Goal: Communication & Community: Answer question/provide support

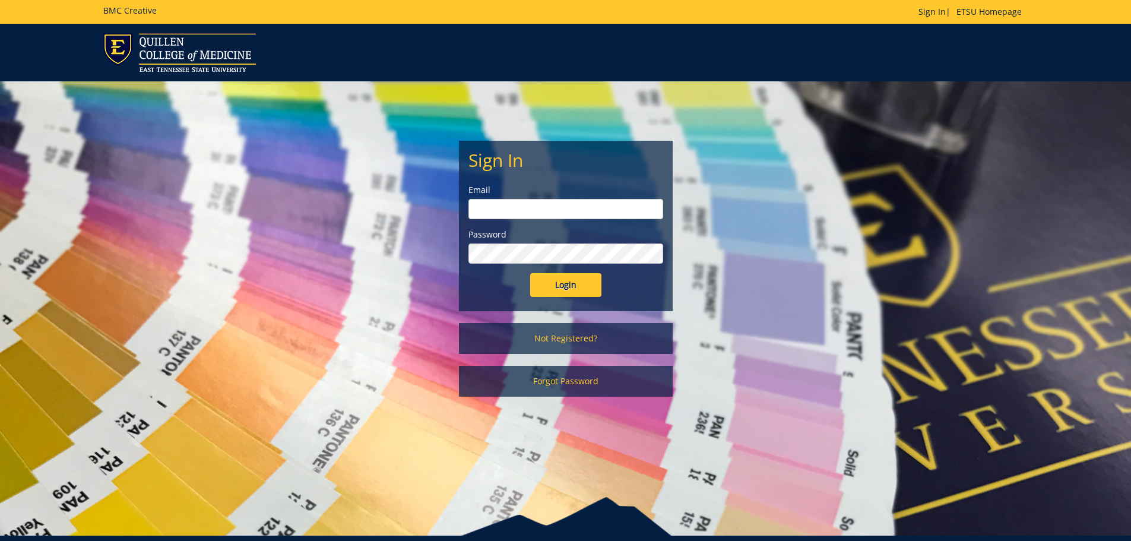
type input "mcallistercl@etsu.edu"
click at [554, 277] on input "Login" at bounding box center [565, 285] width 71 height 24
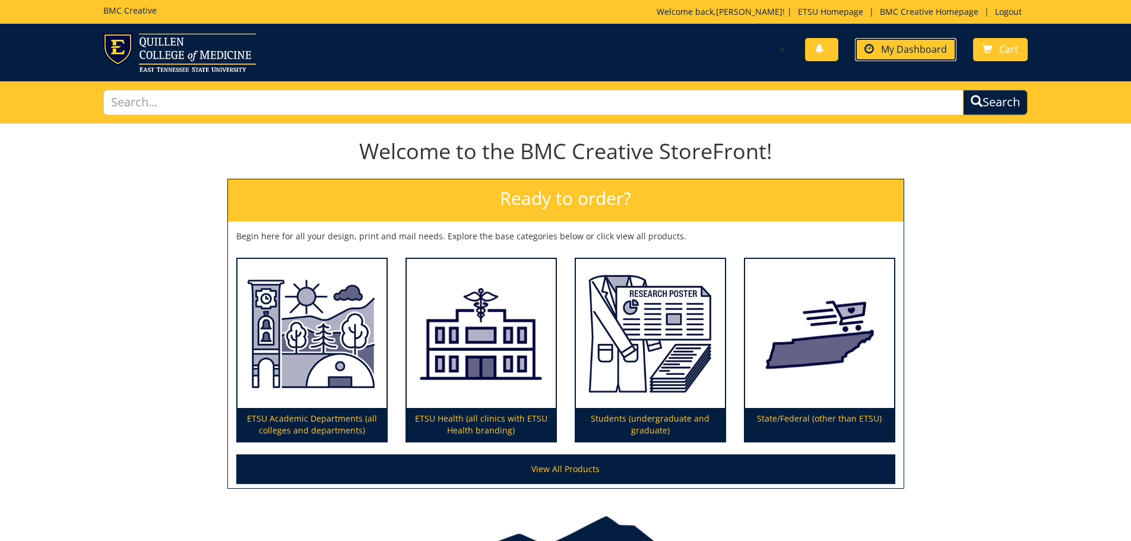
click at [894, 47] on span "My Dashboard" at bounding box center [914, 49] width 66 height 13
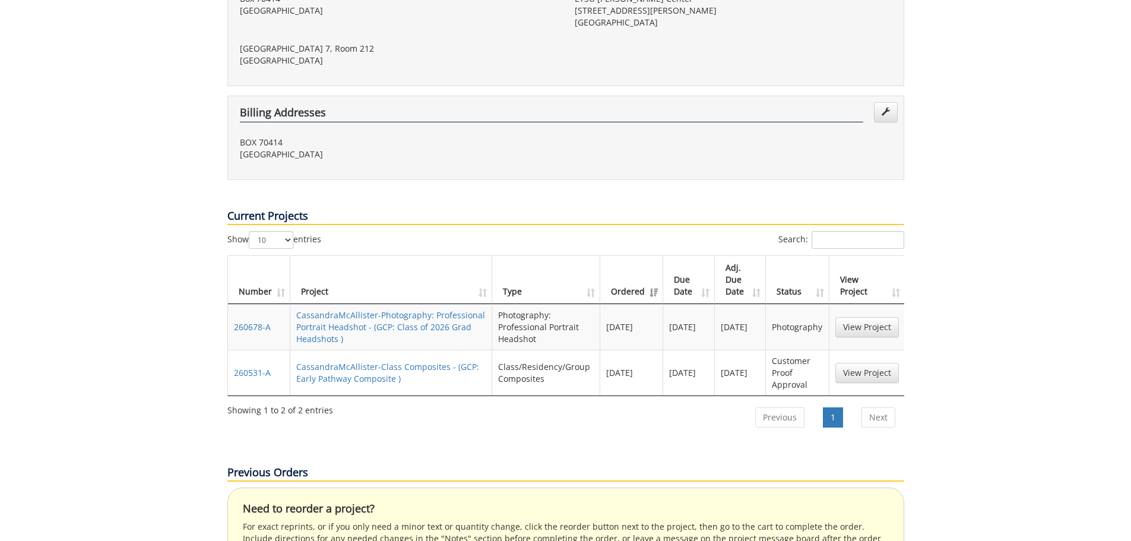
scroll to position [475, 0]
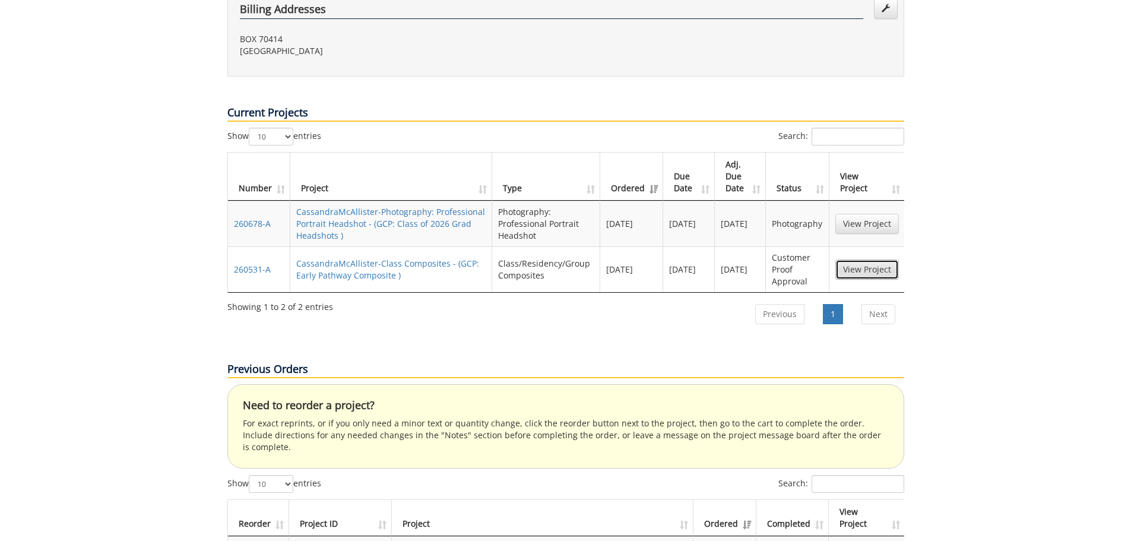
click at [871, 259] on link "View Project" at bounding box center [867, 269] width 64 height 20
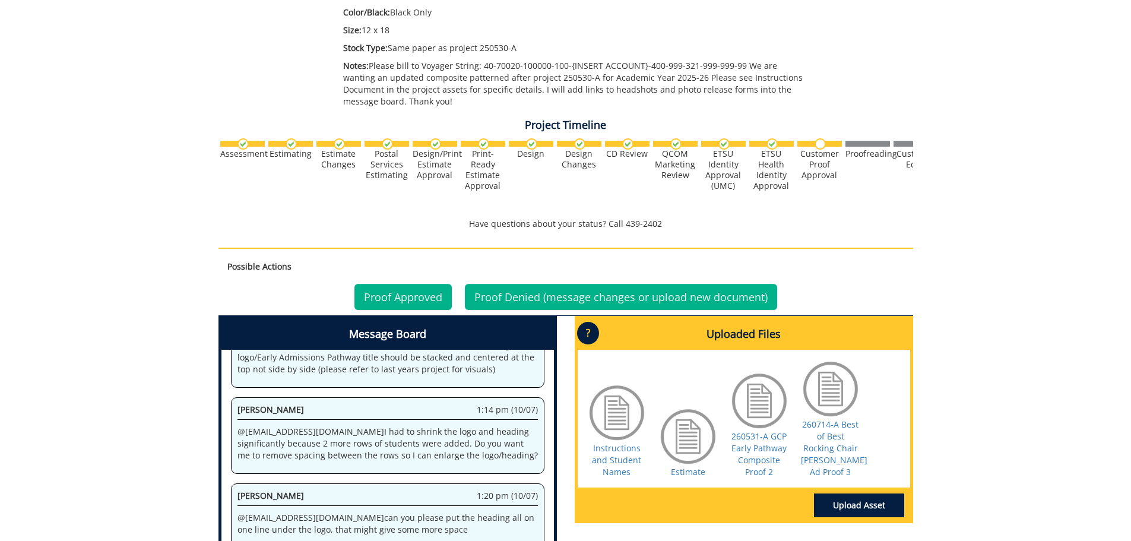
scroll to position [415, 0]
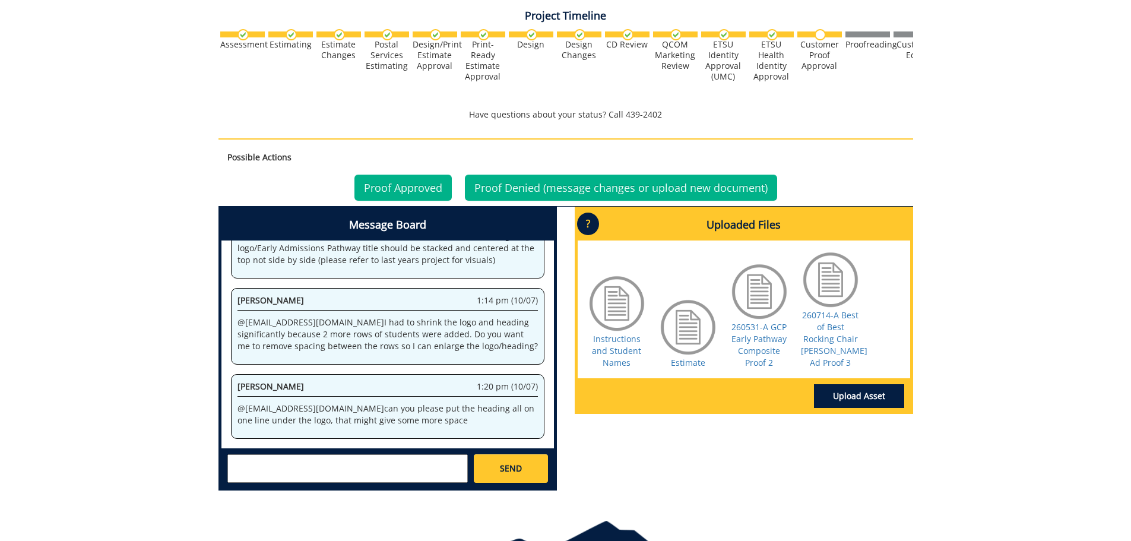
click at [335, 474] on textarea at bounding box center [347, 468] width 240 height 28
click at [322, 480] on small "[EMAIL_ADDRESS][DOMAIN_NAME]" at bounding box center [371, 478] width 118 height 9
type textarea "@[EMAIL_ADDRESS][DOMAIN_NAME] sorry, one final edit. can you please add an "s" …"
click at [504, 468] on span "SEND" at bounding box center [511, 468] width 22 height 12
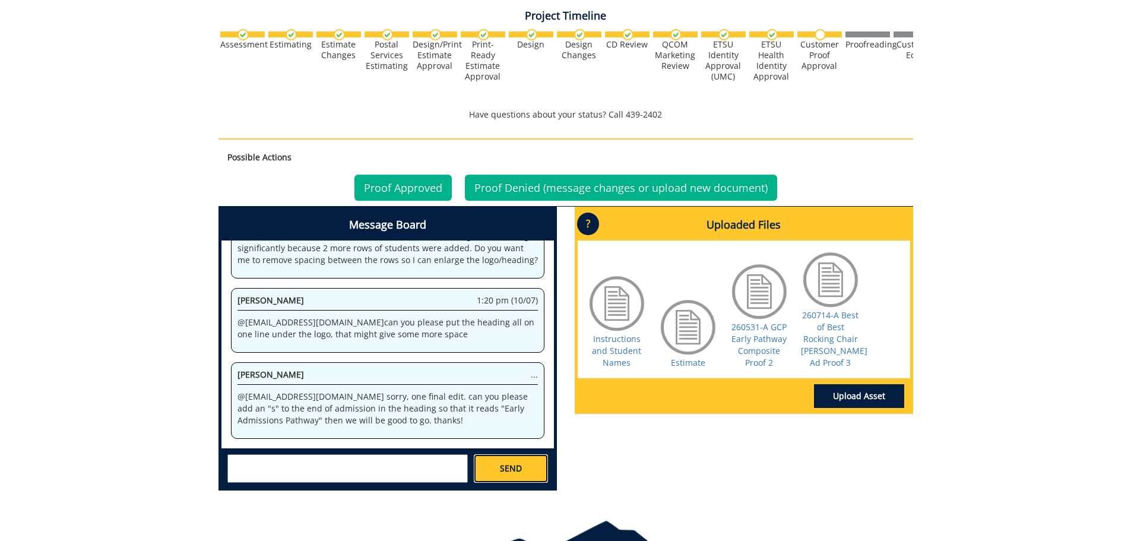
scroll to position [0, 0]
click at [575, 182] on link "Proof Denied (message changes or upload new document)" at bounding box center [621, 187] width 312 height 26
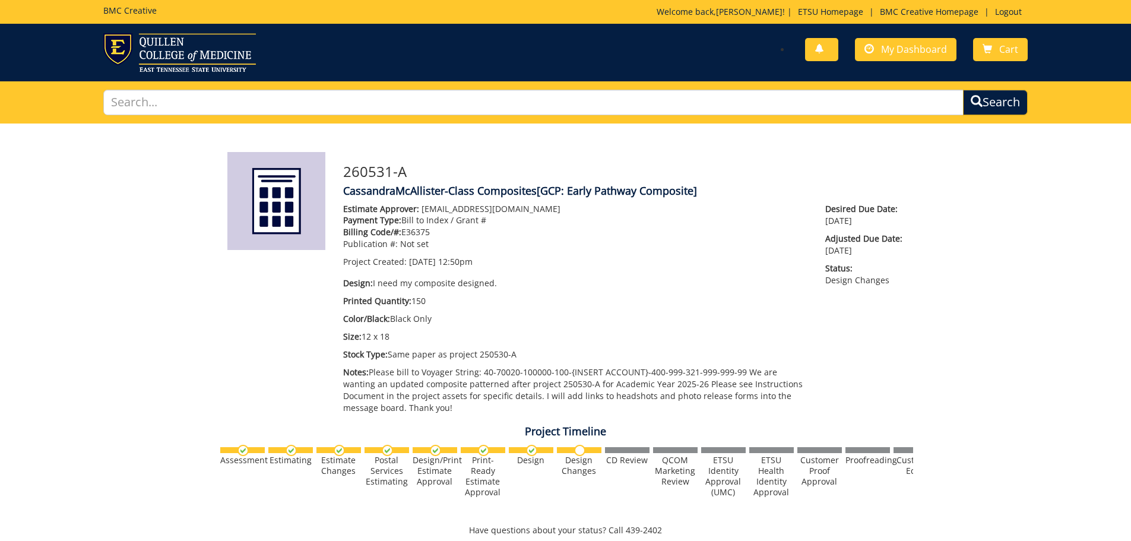
scroll to position [903, 0]
